Goal: Information Seeking & Learning: Find specific fact

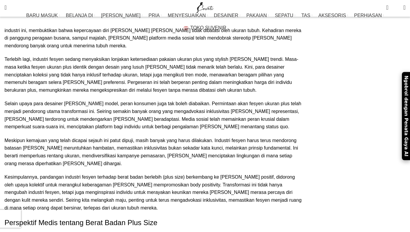
scroll to position [1314, 0]
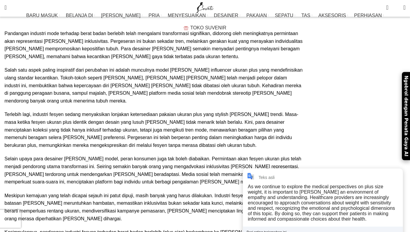
scroll to position [1257, 0]
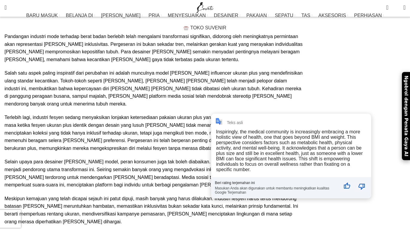
drag, startPoint x: 215, startPoint y: 133, endPoint x: 201, endPoint y: 140, distance: 15.9
click at [214, 133] on div "Teks asli Inspiringly, the medical community is increasingly embracing a more h…" at bounding box center [291, 156] width 160 height 84
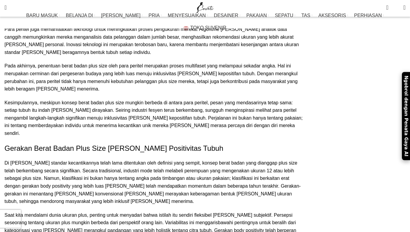
scroll to position [3340, 0]
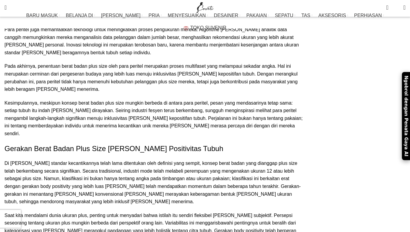
drag, startPoint x: 117, startPoint y: 96, endPoint x: 149, endPoint y: 97, distance: 32.1
copy font "70 [PERSON_NAME] 90 kg."
